Goal: Information Seeking & Learning: Learn about a topic

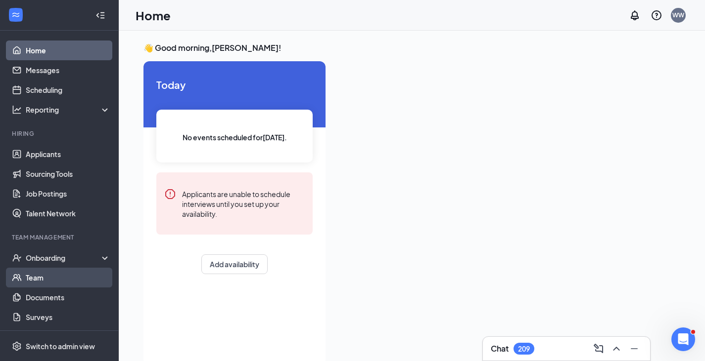
scroll to position [45, 0]
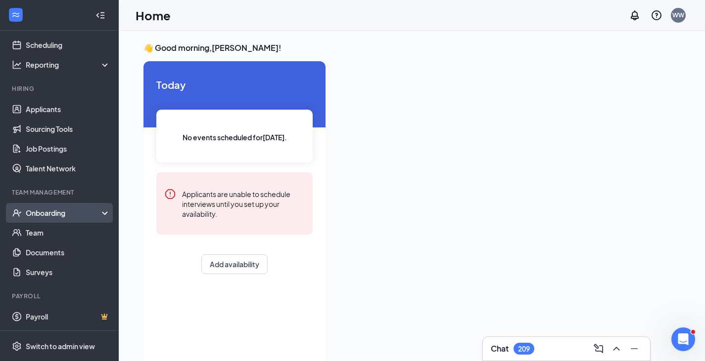
click at [70, 215] on div "Onboarding" at bounding box center [64, 213] width 76 height 10
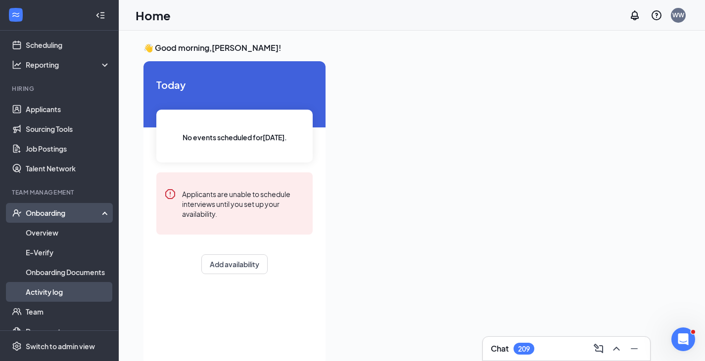
click at [73, 291] on link "Activity log" at bounding box center [68, 292] width 85 height 20
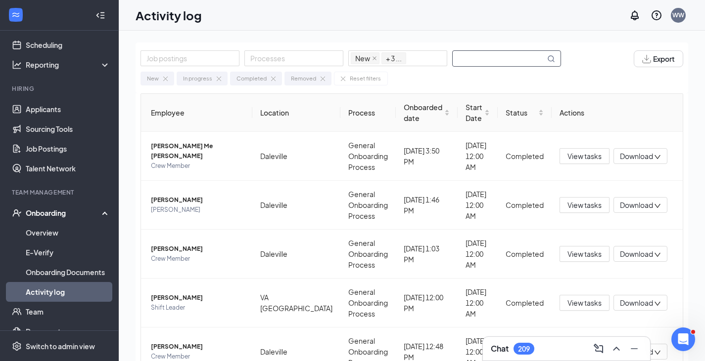
click at [489, 58] on input "text" at bounding box center [498, 58] width 92 height 15
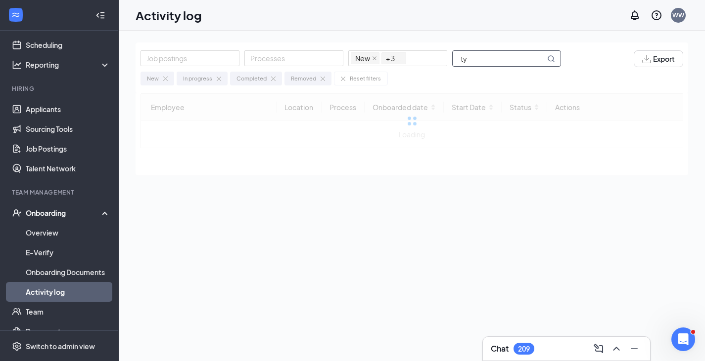
type input "t"
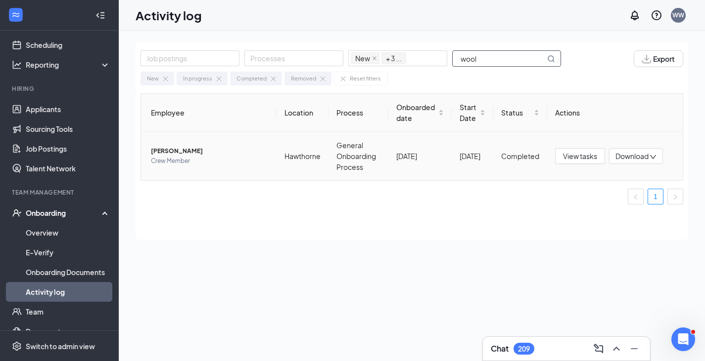
click at [181, 153] on span "Taylor Woolard" at bounding box center [210, 151] width 118 height 10
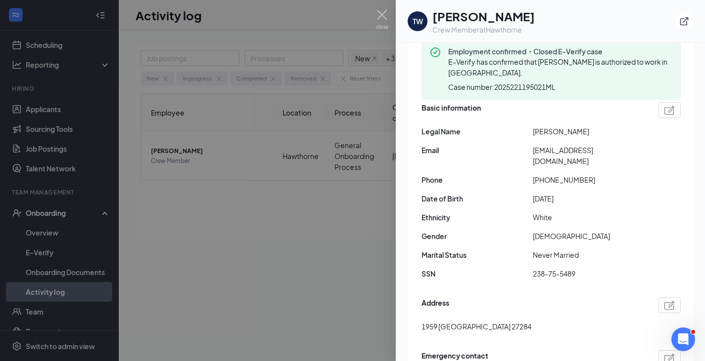
scroll to position [97, 0]
drag, startPoint x: 534, startPoint y: 262, endPoint x: 581, endPoint y: 260, distance: 47.0
click at [581, 268] on span "238-75-5489" at bounding box center [588, 273] width 111 height 11
copy span "238-75-5489"
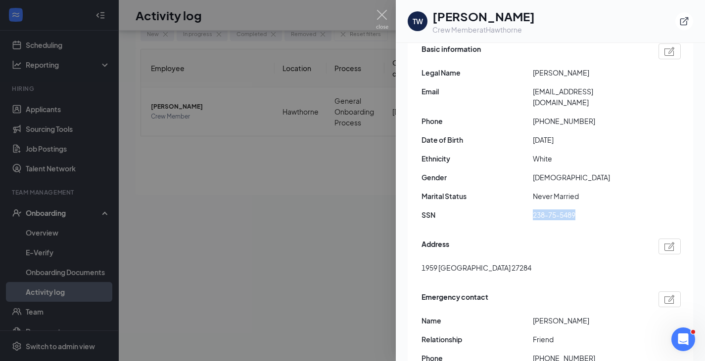
scroll to position [155, 0]
drag, startPoint x: 422, startPoint y: 256, endPoint x: 584, endPoint y: 251, distance: 162.3
click at [584, 251] on div "Address 1959 Pondarosa Drive Kernersville NC US 27284" at bounding box center [550, 258] width 259 height 45
copy span "1959 Pondarosa Drive Kernersville NC US 27284"
click at [378, 13] on img at bounding box center [382, 19] width 12 height 19
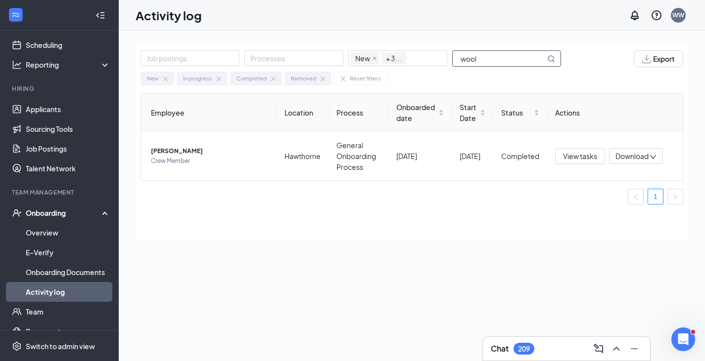
click at [501, 63] on input "wool" at bounding box center [498, 58] width 92 height 15
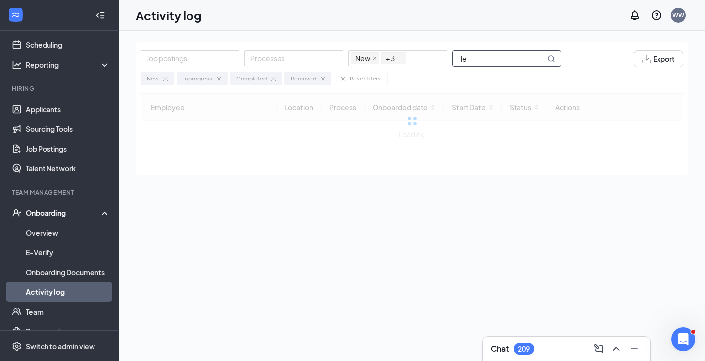
type input "l"
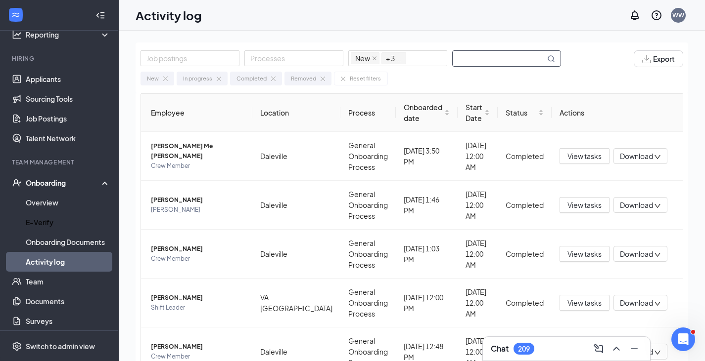
scroll to position [72, 0]
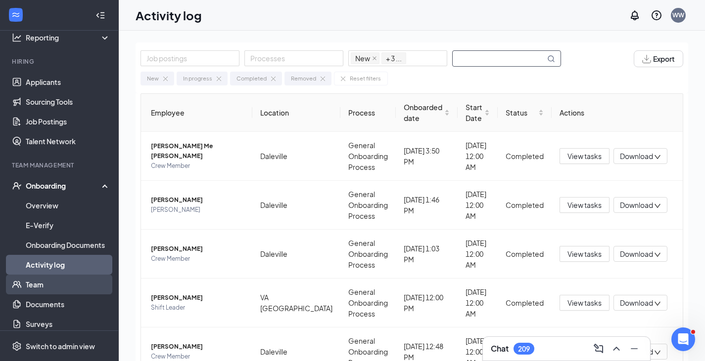
click at [43, 281] on link "Team" at bounding box center [68, 285] width 85 height 20
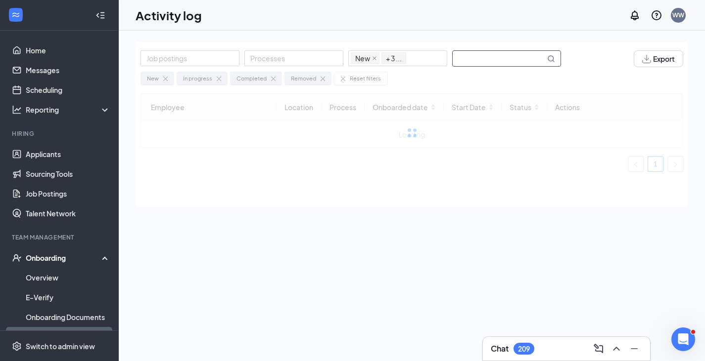
click at [523, 57] on input "text" at bounding box center [498, 58] width 92 height 15
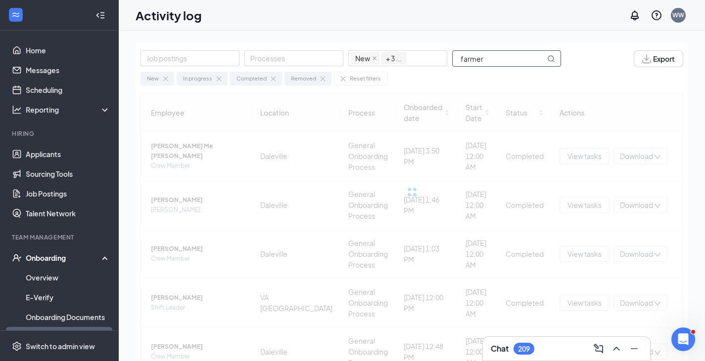
type input "farmer"
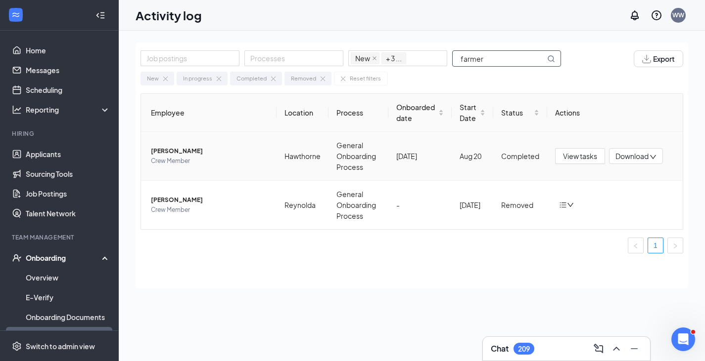
click at [185, 150] on span "[PERSON_NAME]" at bounding box center [210, 151] width 118 height 10
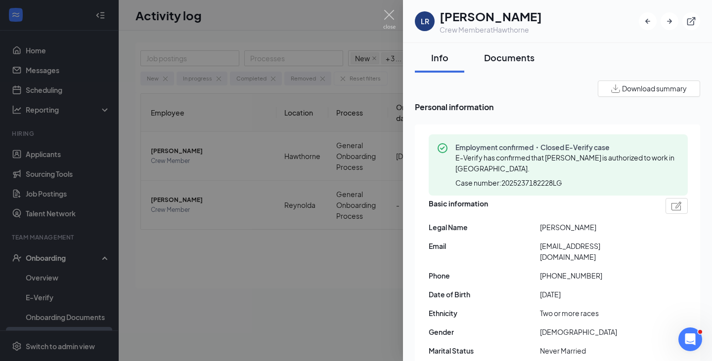
click at [518, 57] on div "Documents" at bounding box center [509, 57] width 50 height 12
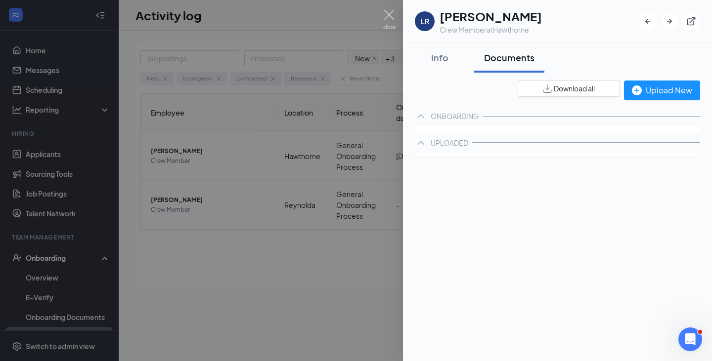
click at [509, 59] on div "Documents" at bounding box center [509, 57] width 50 height 12
click at [424, 147] on icon "ChevronUp" at bounding box center [421, 142] width 12 height 12
click at [421, 119] on icon "ChevronUp" at bounding box center [421, 116] width 12 height 12
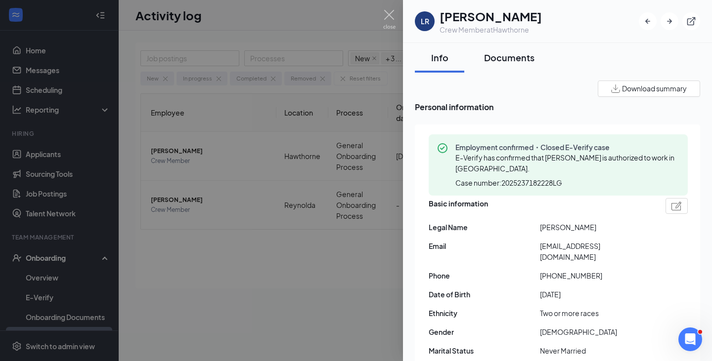
click at [520, 61] on div "Documents" at bounding box center [509, 57] width 50 height 12
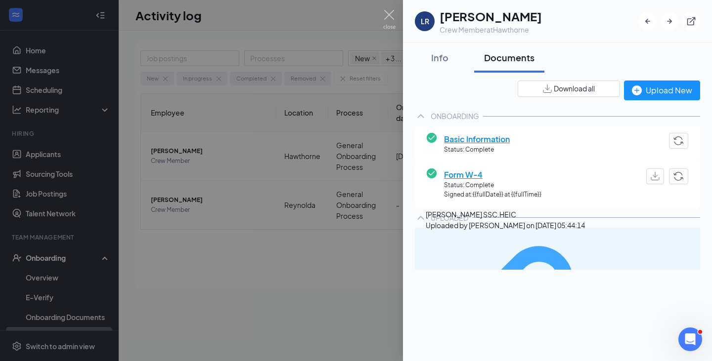
click at [492, 248] on div "Lucas Farmer SSC.HEIC Uploaded by Angelica Vasquez on Aug 24, 2025 at 05:44:14" at bounding box center [557, 327] width 273 height 191
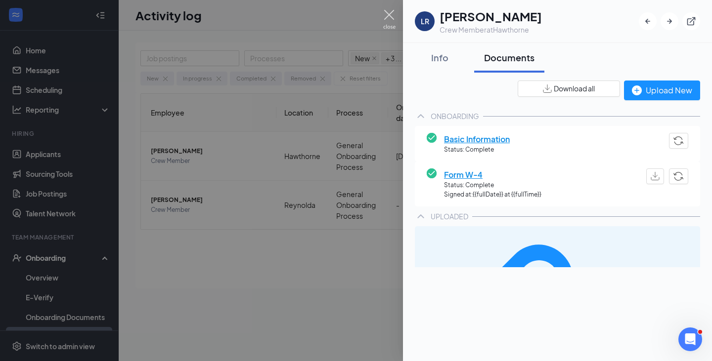
click at [392, 15] on img at bounding box center [389, 19] width 12 height 19
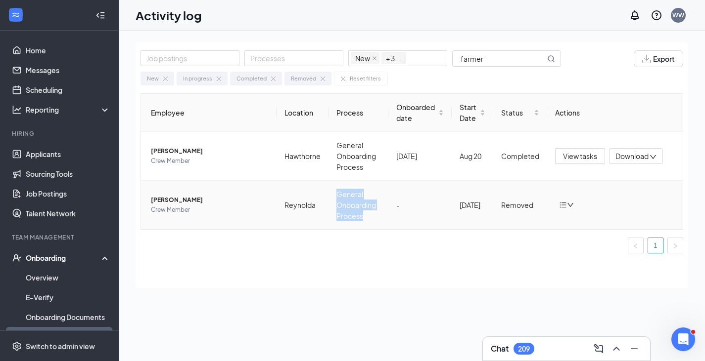
drag, startPoint x: 381, startPoint y: 220, endPoint x: 316, endPoint y: 204, distance: 66.3
click at [316, 204] on tr "Lucas Farmer Crew Member Reynolda General Onboarding Process - Apr 26 Removed" at bounding box center [411, 205] width 541 height 48
click at [280, 260] on div "Employee Location Process Onboarded date Start Date Status Actions lucas R farm…" at bounding box center [411, 177] width 542 height 168
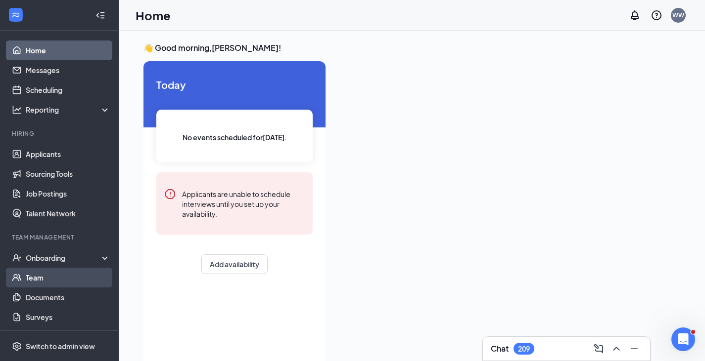
scroll to position [45, 0]
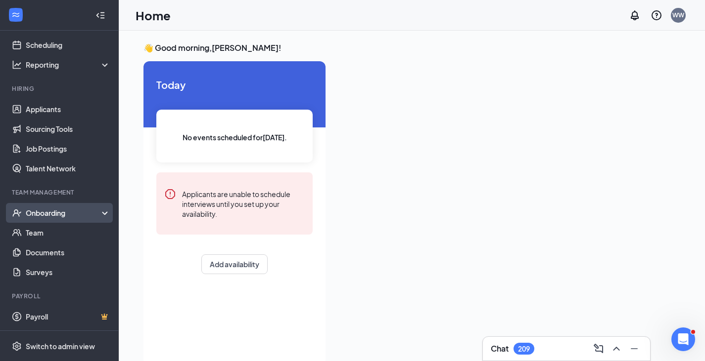
click at [62, 212] on div "Onboarding" at bounding box center [64, 213] width 76 height 10
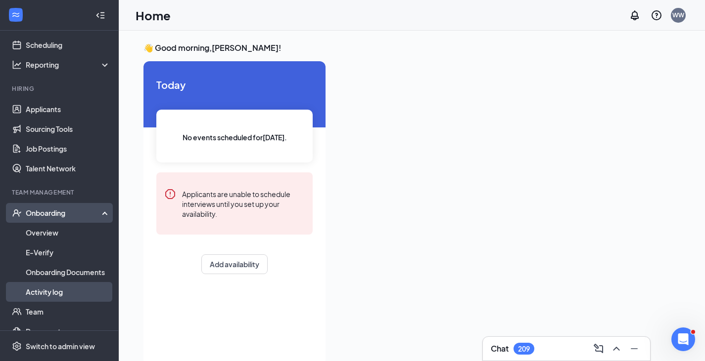
click at [64, 293] on link "Activity log" at bounding box center [68, 292] width 85 height 20
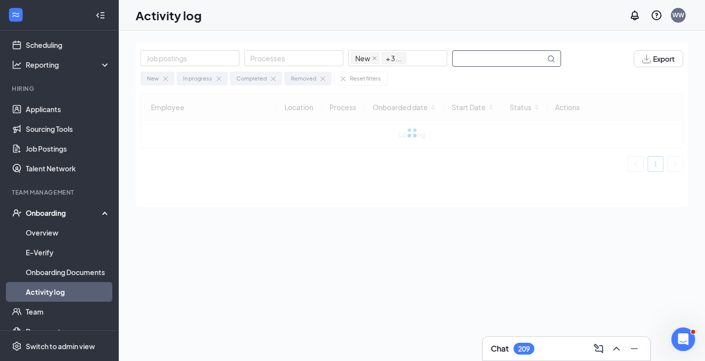
click at [496, 63] on input "text" at bounding box center [498, 58] width 92 height 15
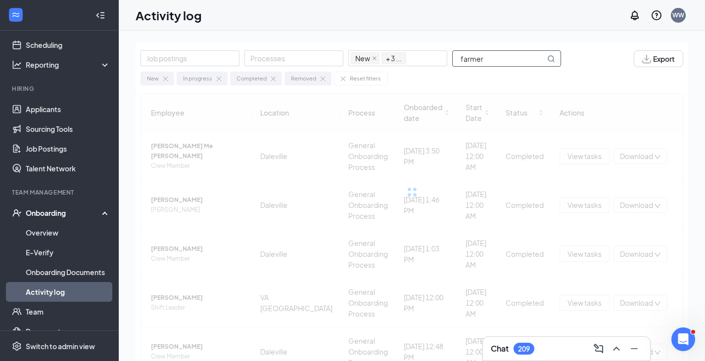
type input "farmer"
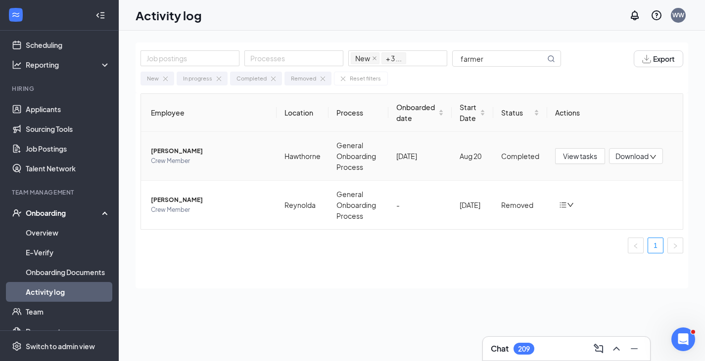
click at [187, 152] on span "[PERSON_NAME]" at bounding box center [210, 151] width 118 height 10
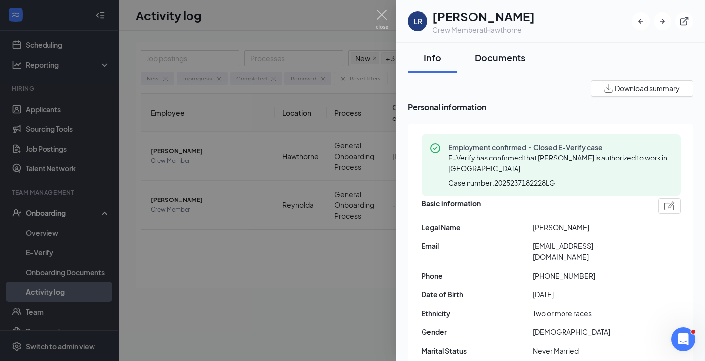
click at [518, 61] on div "Documents" at bounding box center [500, 57] width 50 height 12
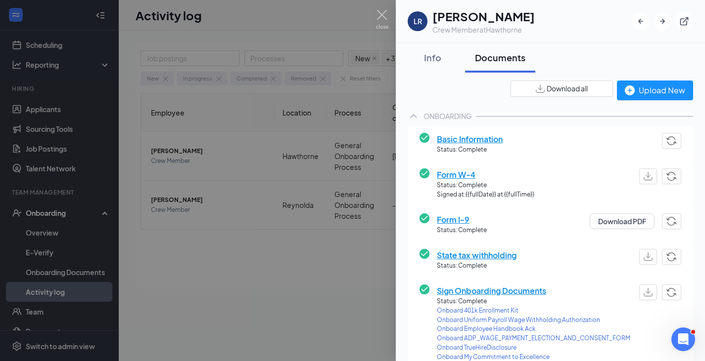
scroll to position [233, 0]
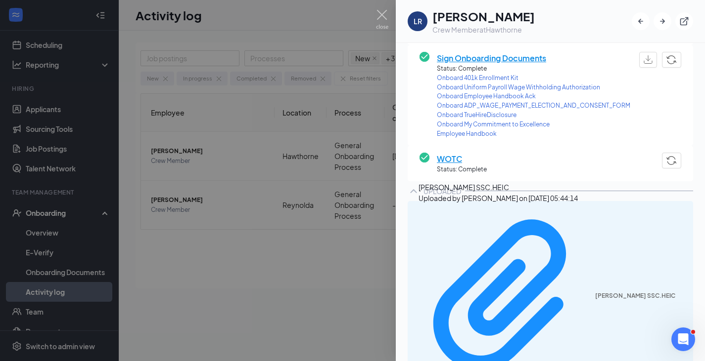
scroll to position [228, 0]
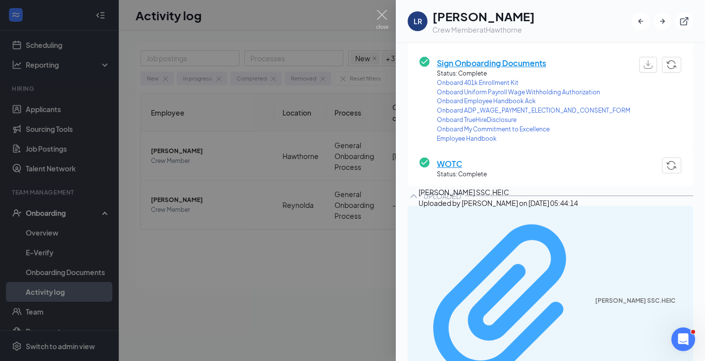
click at [595, 297] on div "[PERSON_NAME] SSC.HEIC" at bounding box center [641, 301] width 92 height 8
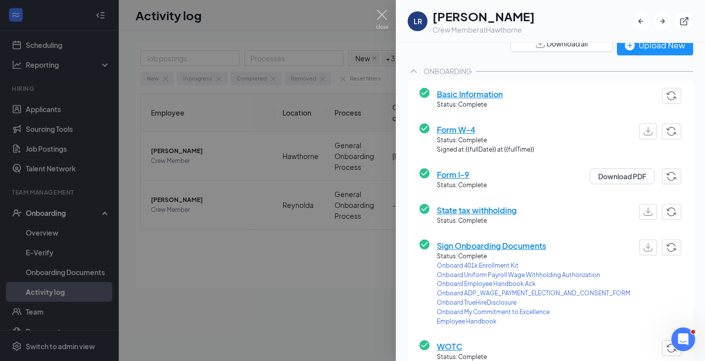
scroll to position [46, 0]
click at [455, 174] on span "Form I-9" at bounding box center [462, 174] width 50 height 12
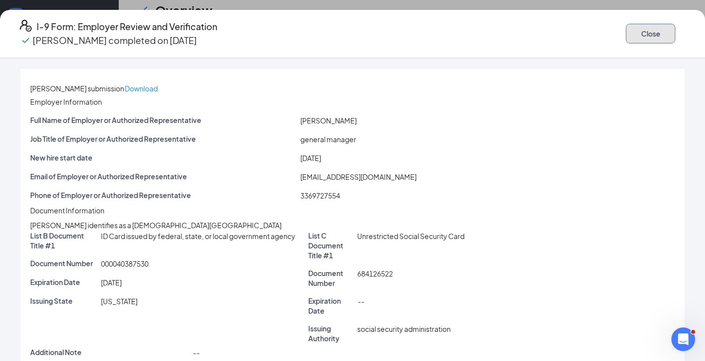
click at [626, 32] on button "Close" at bounding box center [650, 34] width 49 height 20
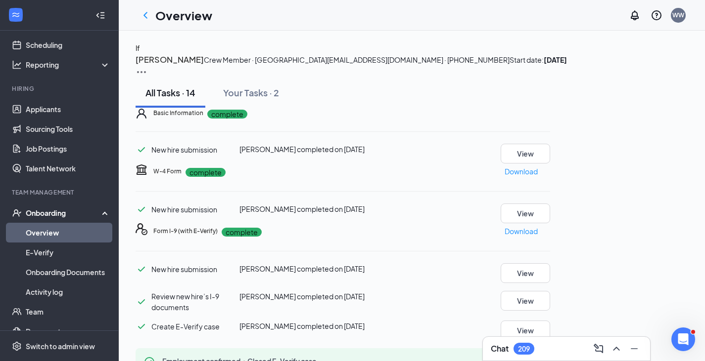
click at [204, 66] on h3 "lucas farmer" at bounding box center [169, 59] width 68 height 13
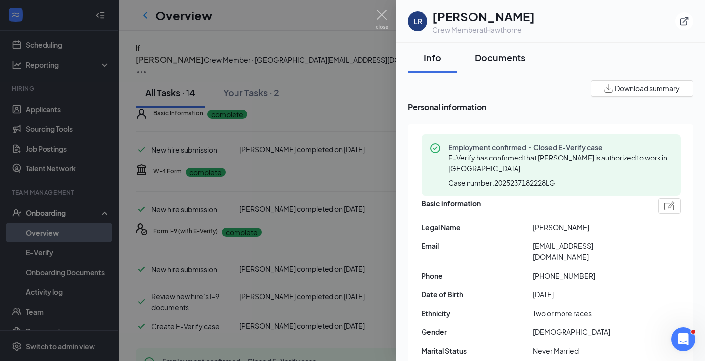
click at [521, 55] on div "Documents" at bounding box center [500, 57] width 50 height 12
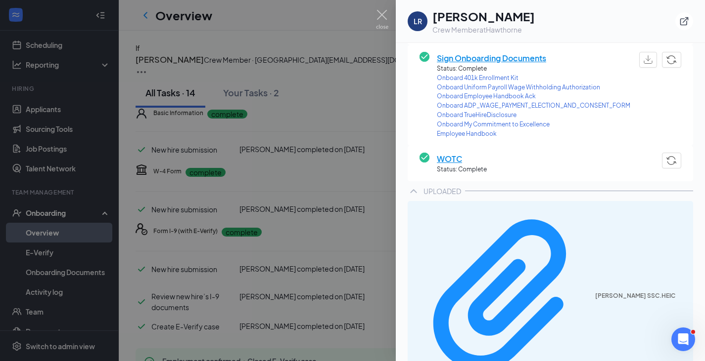
scroll to position [228, 0]
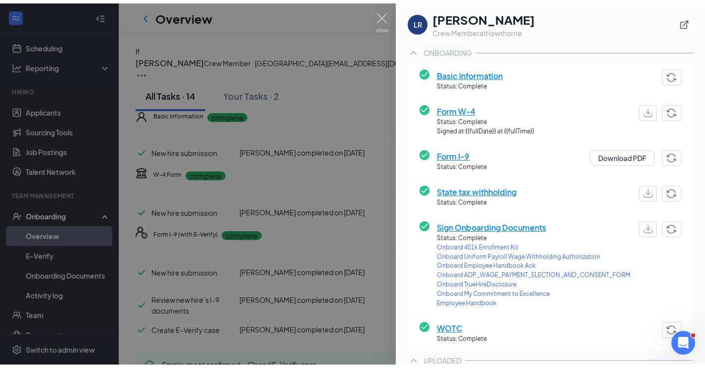
scroll to position [66, 0]
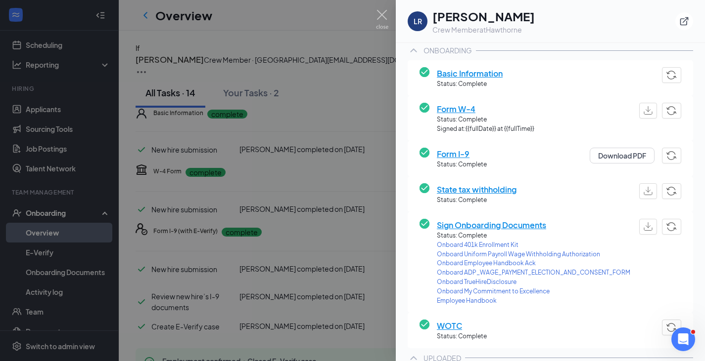
click at [464, 152] on span "Form I-9" at bounding box center [462, 154] width 50 height 12
click at [605, 160] on button "Download PDF" at bounding box center [621, 156] width 65 height 16
